Goal: Task Accomplishment & Management: Manage account settings

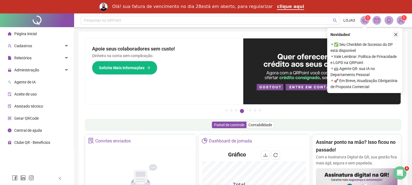
click at [397, 34] on icon "close" at bounding box center [396, 35] width 4 height 4
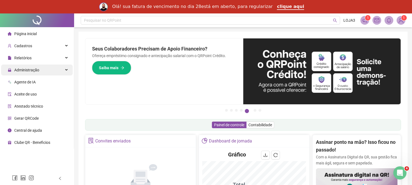
click at [27, 68] on span "Administração" at bounding box center [26, 70] width 25 height 4
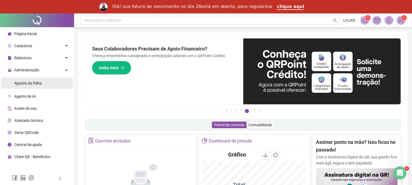
click at [29, 83] on span "Ajustes da folha" at bounding box center [27, 83] width 27 height 4
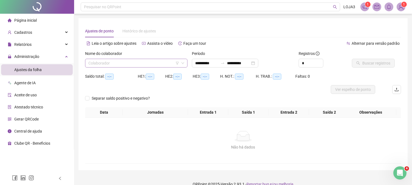
click at [118, 65] on input "search" at bounding box center [133, 63] width 91 height 8
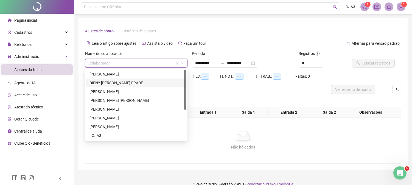
click at [110, 80] on div "DIENY MARIA DOS SANTOS FRADE" at bounding box center [137, 83] width 94 height 6
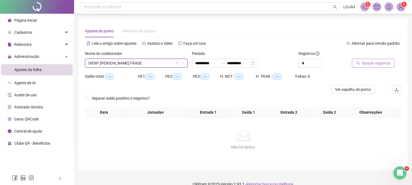
click at [366, 62] on span "Buscar registros" at bounding box center [377, 63] width 28 height 6
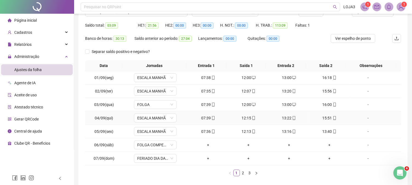
scroll to position [77, 0]
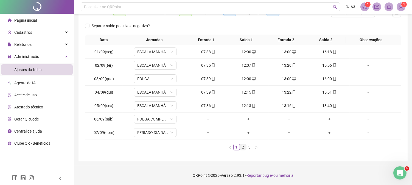
click at [243, 146] on link "2" at bounding box center [243, 147] width 6 height 6
click at [249, 147] on link "3" at bounding box center [250, 147] width 6 height 6
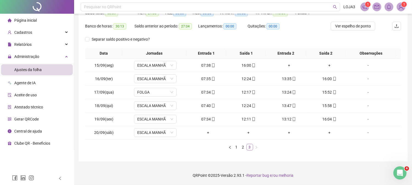
scroll to position [63, 0]
click at [287, 65] on div "+" at bounding box center [289, 65] width 36 height 6
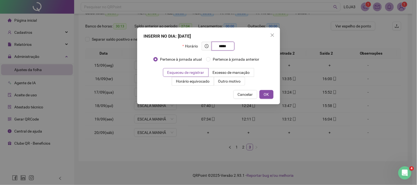
type input "*****"
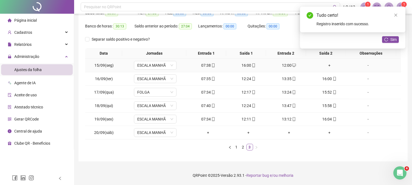
click at [326, 64] on div "+" at bounding box center [329, 65] width 36 height 6
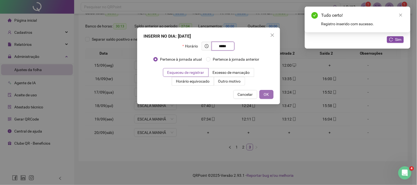
type input "*****"
click at [263, 96] on button "OK" at bounding box center [266, 94] width 14 height 9
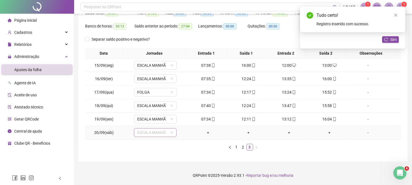
click at [157, 134] on span "ESCALA MANHÃ" at bounding box center [155, 133] width 36 height 8
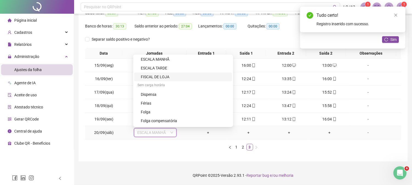
scroll to position [142, 0]
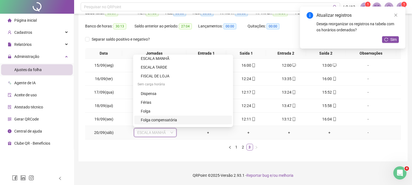
click at [161, 118] on div "Folga compensatória" at bounding box center [185, 120] width 88 height 6
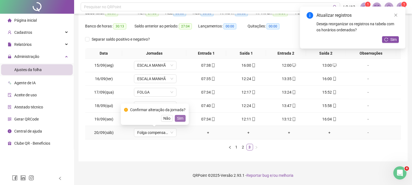
click at [180, 118] on span "Sim" at bounding box center [180, 118] width 6 height 6
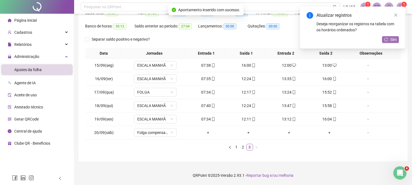
click at [391, 40] on span "Sim" at bounding box center [394, 40] width 6 height 6
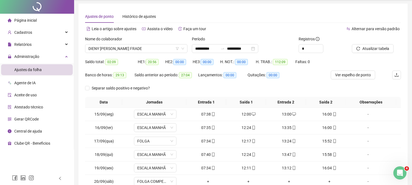
scroll to position [0, 0]
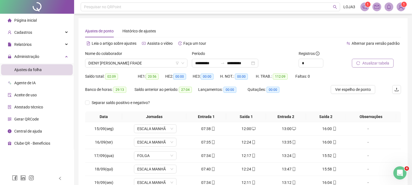
click at [372, 60] on button "Atualizar tabela" at bounding box center [373, 63] width 42 height 9
click at [158, 62] on span "DIENY MARIA DOS SANTOS FRADE" at bounding box center [136, 63] width 96 height 8
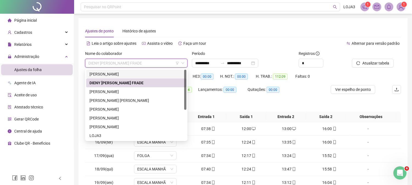
click at [136, 71] on div "CASSIANE GONÇALVES CORT-CAMPOS OLIVEIRA" at bounding box center [137, 74] width 94 height 6
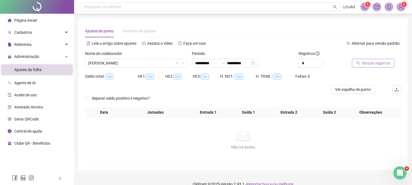
click at [380, 62] on span "Buscar registros" at bounding box center [377, 63] width 28 height 6
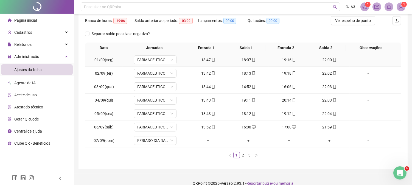
scroll to position [77, 0]
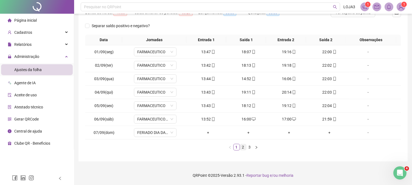
click at [243, 146] on link "2" at bounding box center [243, 147] width 6 height 6
click at [249, 147] on link "3" at bounding box center [250, 147] width 6 height 6
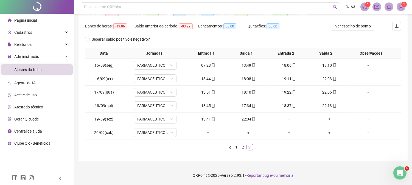
scroll to position [63, 0]
click at [286, 117] on div "+" at bounding box center [289, 119] width 36 height 6
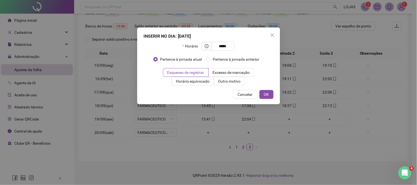
type input "*****"
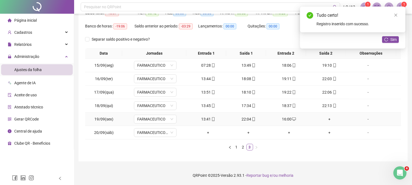
click at [327, 118] on div "+" at bounding box center [329, 119] width 36 height 6
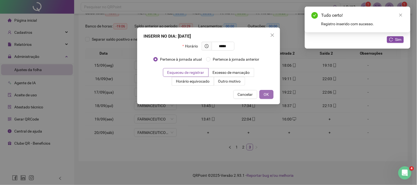
type input "*****"
click at [271, 98] on button "OK" at bounding box center [266, 94] width 14 height 9
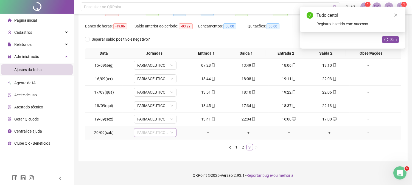
click at [151, 132] on span "FARMACEUTICO SAB" at bounding box center [155, 133] width 36 height 8
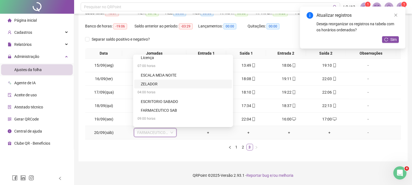
scroll to position [142, 0]
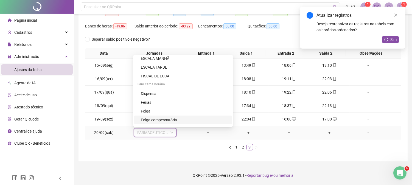
click at [166, 117] on div "Folga compensatória" at bounding box center [185, 120] width 88 height 6
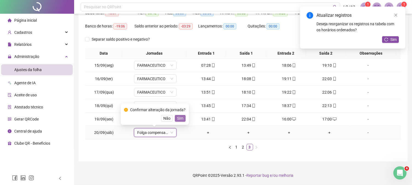
click at [177, 117] on span "Sim" at bounding box center [180, 118] width 6 height 6
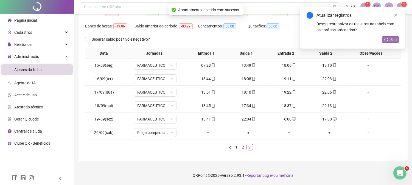
click at [388, 39] on button "Sim" at bounding box center [390, 39] width 17 height 7
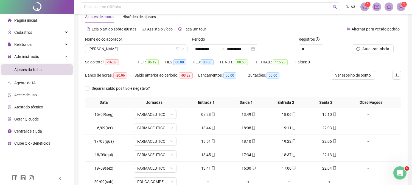
scroll to position [0, 0]
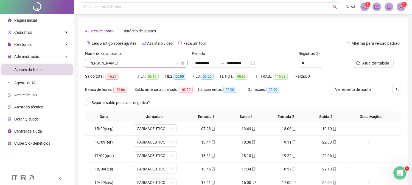
click at [173, 62] on span "CASSIANE GONÇALVES CORT-CAMPOS OLIVEIRA" at bounding box center [136, 63] width 96 height 8
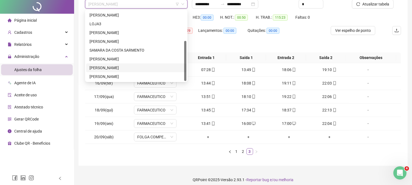
scroll to position [63, 0]
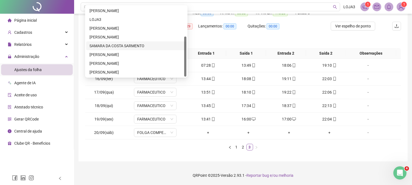
click at [123, 42] on div "SAMARA DA COSTA SARMENTO" at bounding box center [136, 45] width 100 height 9
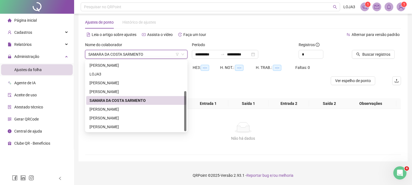
scroll to position [9, 0]
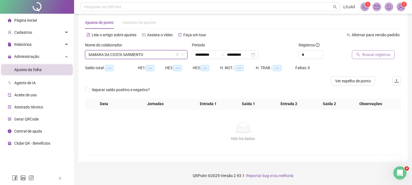
click at [374, 53] on span "Buscar registros" at bounding box center [377, 55] width 28 height 6
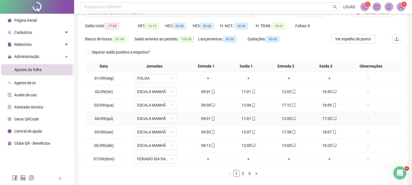
scroll to position [77, 0]
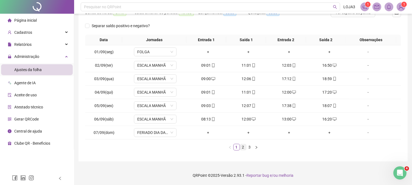
click at [243, 149] on link "2" at bounding box center [243, 147] width 6 height 6
click at [250, 149] on link "3" at bounding box center [250, 147] width 6 height 6
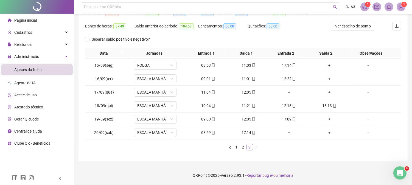
scroll to position [63, 0]
click at [326, 63] on div "+" at bounding box center [329, 65] width 36 height 6
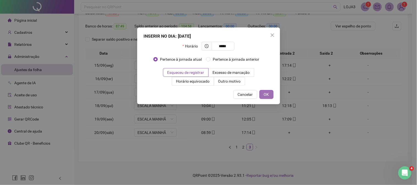
type input "*****"
click at [265, 96] on span "OK" at bounding box center [266, 94] width 5 height 6
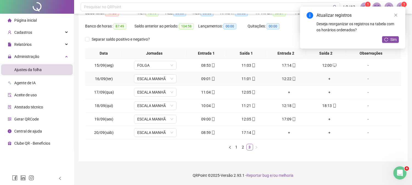
click at [325, 78] on div "+" at bounding box center [329, 79] width 36 height 6
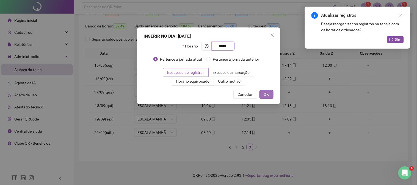
type input "*****"
click at [263, 91] on button "OK" at bounding box center [266, 94] width 14 height 9
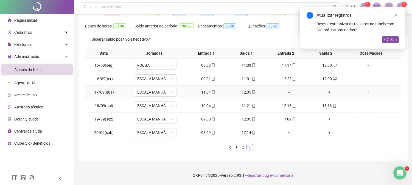
click at [286, 92] on div "+" at bounding box center [289, 92] width 36 height 6
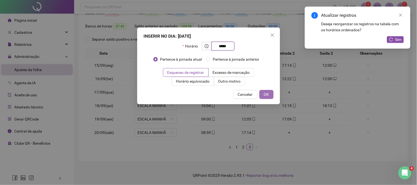
type input "*****"
click at [267, 94] on span "OK" at bounding box center [266, 94] width 5 height 6
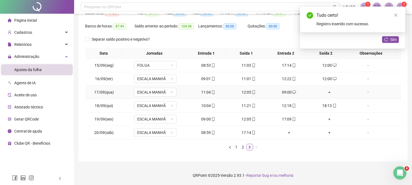
click at [323, 88] on td "+" at bounding box center [329, 92] width 40 height 13
click at [324, 91] on div "+" at bounding box center [329, 92] width 36 height 6
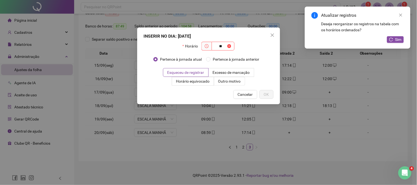
type input "*"
type input "*****"
click at [270, 96] on button "OK" at bounding box center [266, 94] width 14 height 9
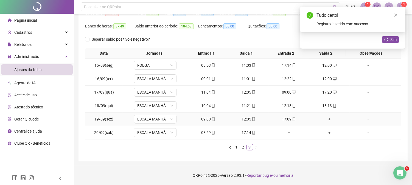
click at [328, 117] on div "+" at bounding box center [329, 119] width 36 height 6
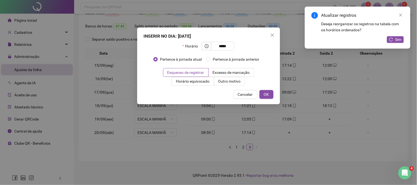
type input "*****"
drag, startPoint x: 266, startPoint y: 88, endPoint x: 264, endPoint y: 94, distance: 6.1
click at [266, 88] on div "INSERIR NO DIA : 19/09/2025 Horário ***** Pertence à jornada atual Pertence à j…" at bounding box center [208, 65] width 143 height 77
click at [266, 97] on span "OK" at bounding box center [266, 94] width 5 height 6
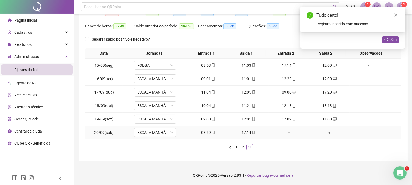
click at [286, 133] on div "+" at bounding box center [289, 133] width 36 height 6
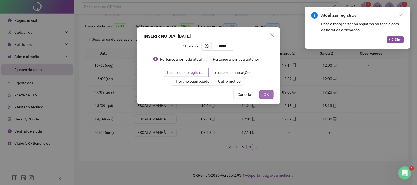
type input "*****"
click at [267, 92] on span "OK" at bounding box center [266, 94] width 5 height 6
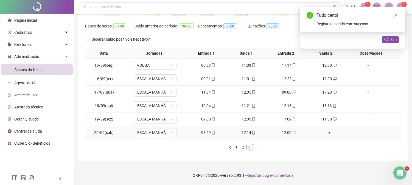
click at [326, 130] on div "+" at bounding box center [329, 133] width 36 height 6
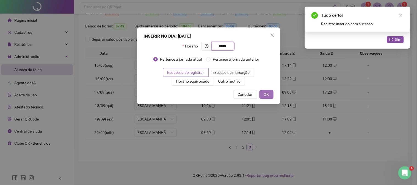
type input "*****"
click at [265, 93] on span "OK" at bounding box center [266, 94] width 5 height 6
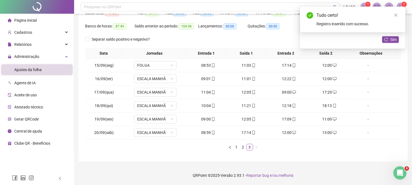
scroll to position [0, 0]
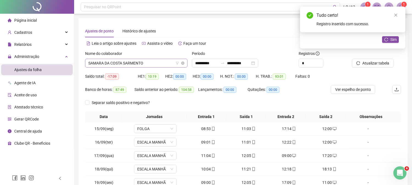
click at [158, 65] on span "SAMARA DA COSTA SARMENTO" at bounding box center [136, 63] width 96 height 8
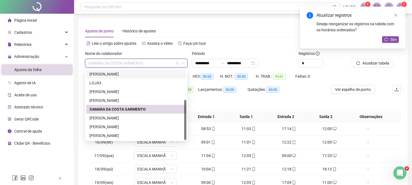
click at [156, 74] on div "JULIANA DE ARAUJO MONTEIRO" at bounding box center [137, 74] width 94 height 6
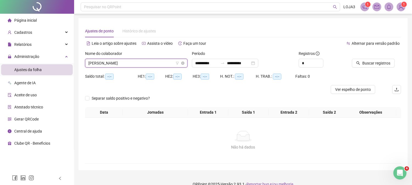
click at [164, 62] on span "JULIANA DE ARAUJO MONTEIRO" at bounding box center [136, 63] width 96 height 8
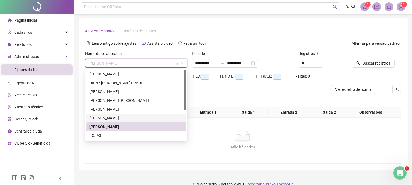
click at [131, 116] on div "JULIANA CARVALHO ARAUJO" at bounding box center [137, 118] width 94 height 6
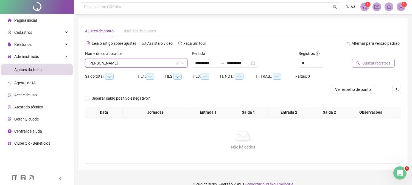
click at [368, 62] on span "Buscar registros" at bounding box center [377, 63] width 28 height 6
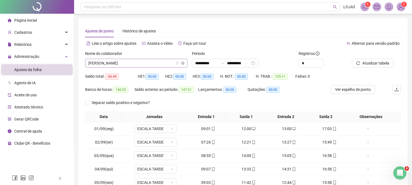
click at [147, 59] on span "JULIANA CARVALHO ARAUJO" at bounding box center [136, 63] width 96 height 8
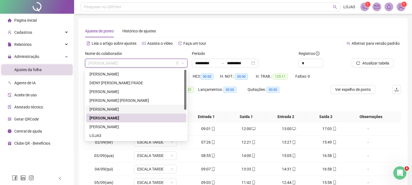
click at [110, 108] on div "JOSE CARLOS DE MELO" at bounding box center [137, 109] width 94 height 6
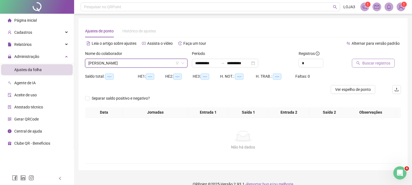
click at [375, 62] on span "Buscar registros" at bounding box center [377, 63] width 28 height 6
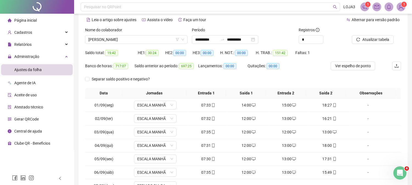
scroll to position [77, 0]
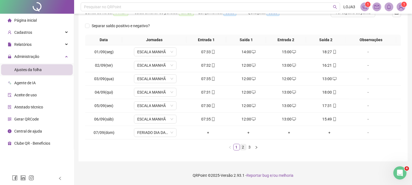
click at [244, 149] on link "2" at bounding box center [243, 147] width 6 height 6
click at [249, 149] on link "3" at bounding box center [250, 147] width 6 height 6
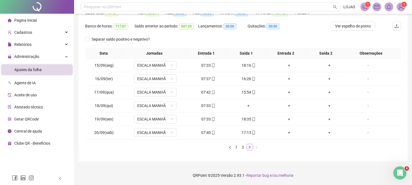
scroll to position [63, 0]
click at [285, 63] on div "+" at bounding box center [289, 65] width 36 height 6
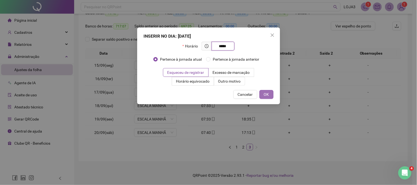
type input "*****"
drag, startPoint x: 267, startPoint y: 94, endPoint x: 296, endPoint y: 83, distance: 30.9
click at [268, 94] on span "OK" at bounding box center [266, 94] width 5 height 6
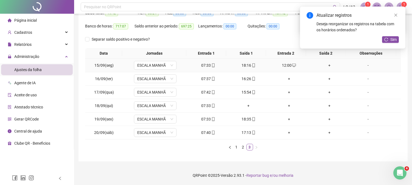
click at [325, 64] on div "+" at bounding box center [329, 65] width 36 height 6
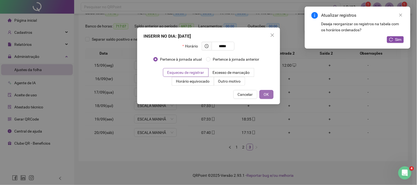
type input "*****"
click at [270, 92] on button "OK" at bounding box center [266, 94] width 14 height 9
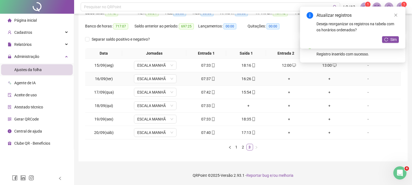
click at [289, 77] on div "+" at bounding box center [289, 79] width 36 height 6
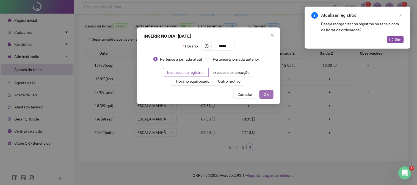
type input "*****"
click at [268, 94] on span "OK" at bounding box center [266, 94] width 5 height 6
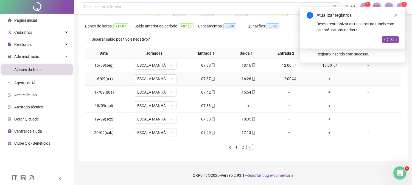
click at [324, 76] on div "+" at bounding box center [329, 79] width 36 height 6
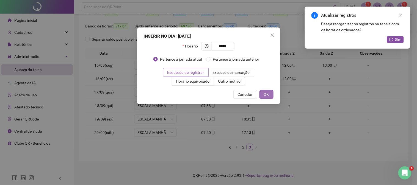
type input "*****"
drag, startPoint x: 266, startPoint y: 98, endPoint x: 268, endPoint y: 95, distance: 3.0
click at [267, 98] on button "OK" at bounding box center [266, 94] width 14 height 9
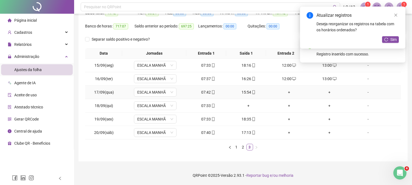
click at [289, 91] on div "+" at bounding box center [289, 92] width 36 height 6
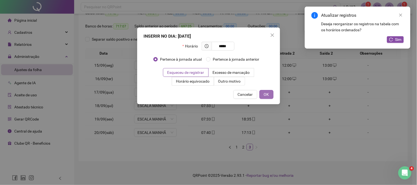
type input "*****"
click at [265, 91] on span "OK" at bounding box center [266, 94] width 5 height 6
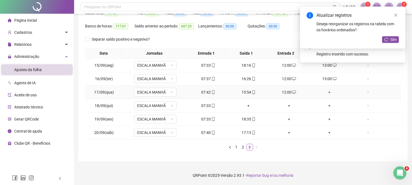
click at [326, 92] on div "+" at bounding box center [329, 92] width 36 height 6
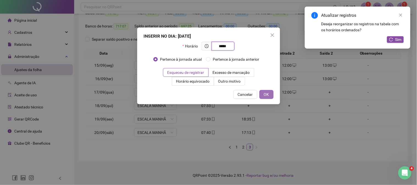
type input "*****"
click at [268, 95] on span "OK" at bounding box center [266, 94] width 5 height 6
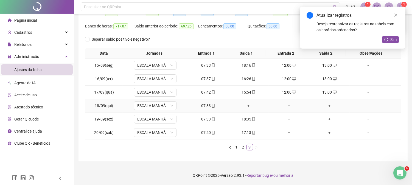
click at [247, 104] on div "+" at bounding box center [249, 106] width 36 height 6
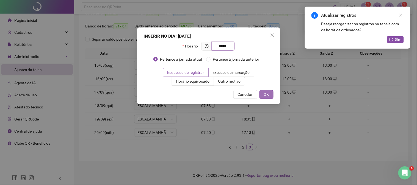
type input "*****"
click at [268, 94] on span "OK" at bounding box center [266, 94] width 5 height 6
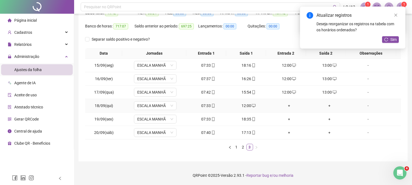
click at [287, 105] on div "+" at bounding box center [289, 106] width 36 height 6
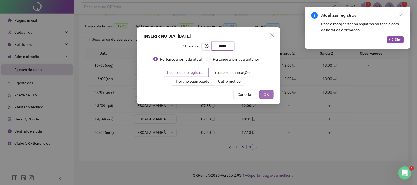
type input "*****"
click at [272, 96] on button "OK" at bounding box center [266, 94] width 14 height 9
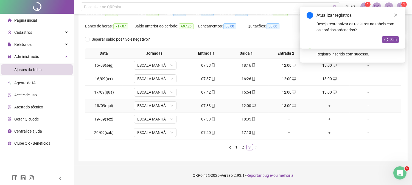
click at [328, 104] on div "+" at bounding box center [329, 106] width 36 height 6
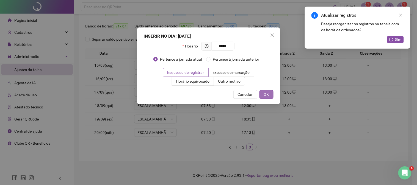
type input "*****"
click at [267, 94] on span "OK" at bounding box center [266, 94] width 5 height 6
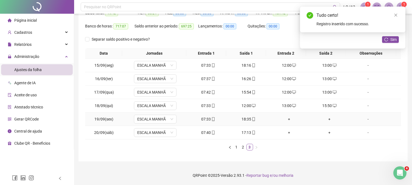
click at [288, 117] on div "+" at bounding box center [289, 119] width 36 height 6
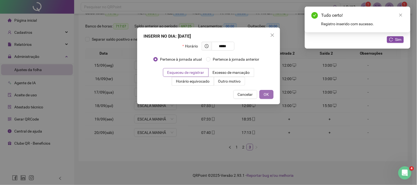
type input "*****"
click at [271, 95] on button "OK" at bounding box center [266, 94] width 14 height 9
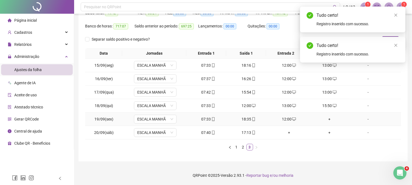
click at [324, 117] on div "+" at bounding box center [329, 119] width 36 height 6
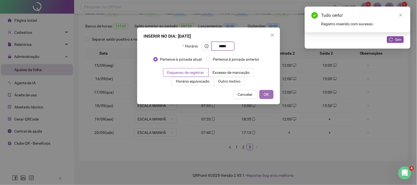
type input "*****"
click at [269, 94] on button "OK" at bounding box center [266, 94] width 14 height 9
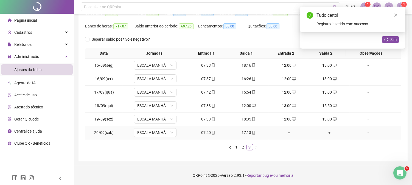
click at [286, 133] on div "+" at bounding box center [289, 133] width 36 height 6
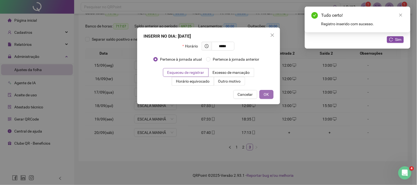
type input "*****"
click at [265, 94] on span "OK" at bounding box center [266, 94] width 5 height 6
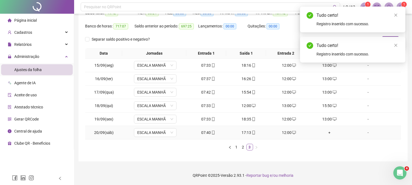
click at [325, 130] on div "+" at bounding box center [329, 133] width 36 height 6
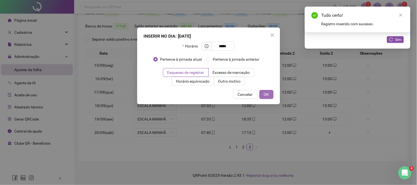
type input "*****"
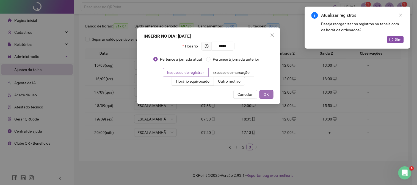
click at [268, 97] on span "OK" at bounding box center [266, 94] width 5 height 6
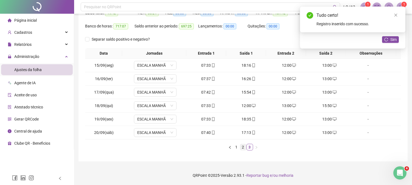
click at [244, 147] on link "2" at bounding box center [243, 147] width 6 height 6
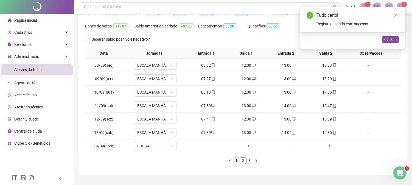
click at [236, 158] on link "1" at bounding box center [237, 161] width 6 height 6
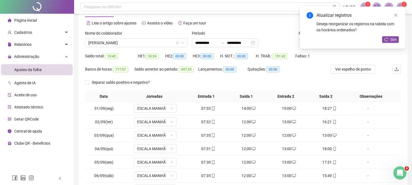
scroll to position [0, 0]
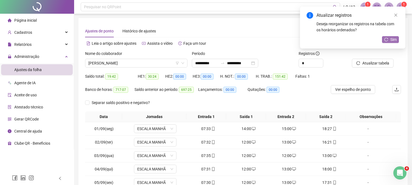
click at [394, 39] on span "Sim" at bounding box center [394, 40] width 6 height 6
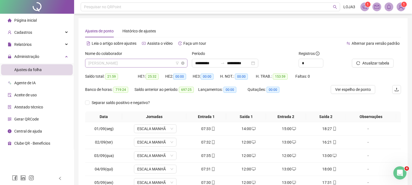
click at [147, 64] on span "JOSE CARLOS DE MELO" at bounding box center [136, 63] width 96 height 8
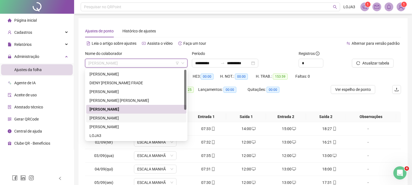
click at [117, 117] on div "JULIANA CARVALHO ARAUJO" at bounding box center [137, 118] width 94 height 6
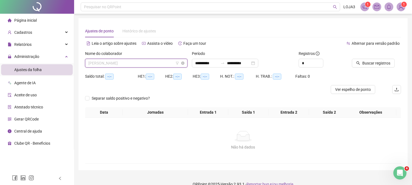
click at [144, 61] on span "JULIANA CARVALHO ARAUJO" at bounding box center [136, 63] width 96 height 8
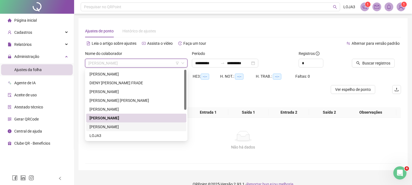
click at [113, 127] on div "JULIANA DE ARAUJO MONTEIRO" at bounding box center [137, 127] width 94 height 6
